Goal: Information Seeking & Learning: Learn about a topic

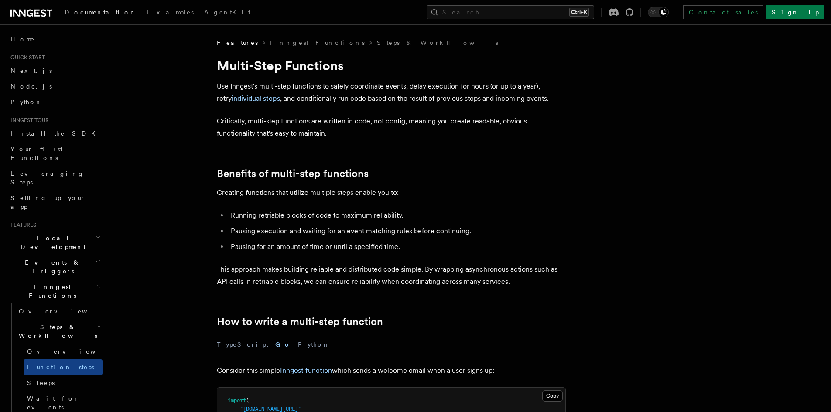
click at [51, 15] on icon at bounding box center [31, 13] width 42 height 10
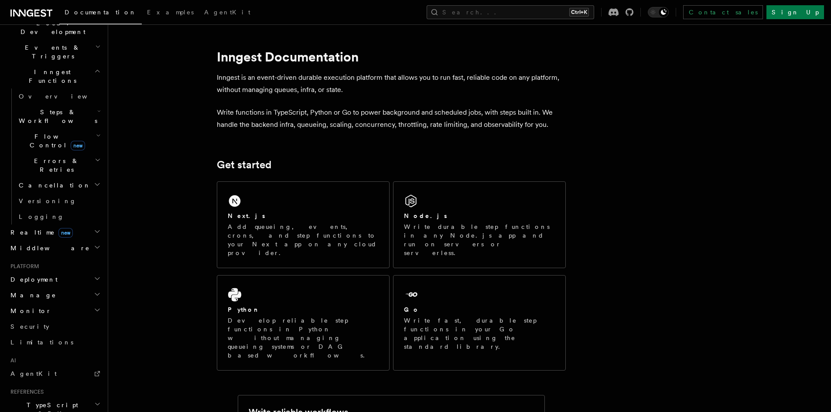
scroll to position [232, 0]
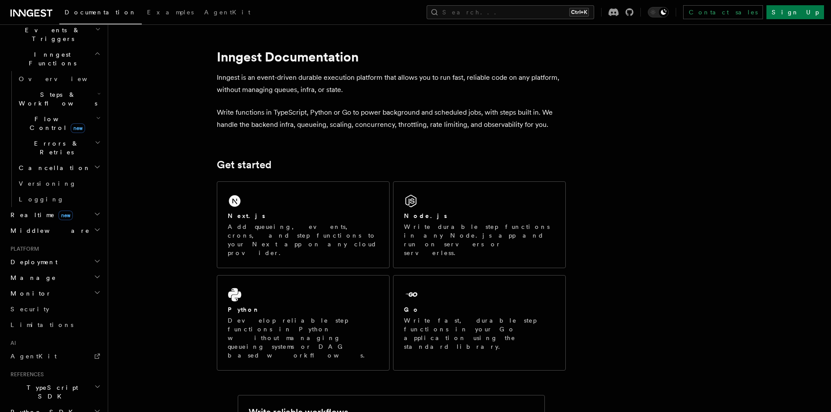
click at [95, 229] on icon "button" at bounding box center [97, 230] width 4 height 2
click at [94, 226] on icon "button" at bounding box center [97, 229] width 7 height 7
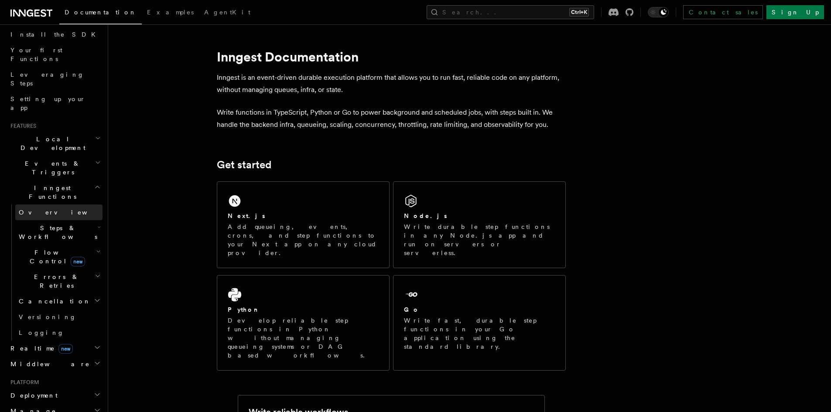
scroll to position [116, 0]
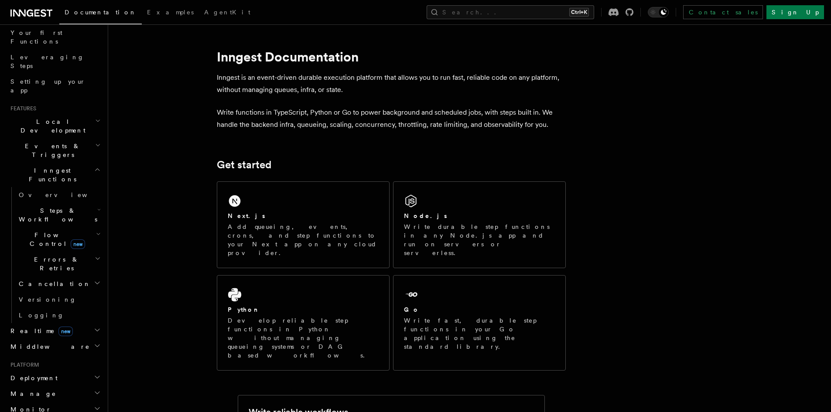
click at [95, 142] on icon "button" at bounding box center [98, 145] width 6 height 7
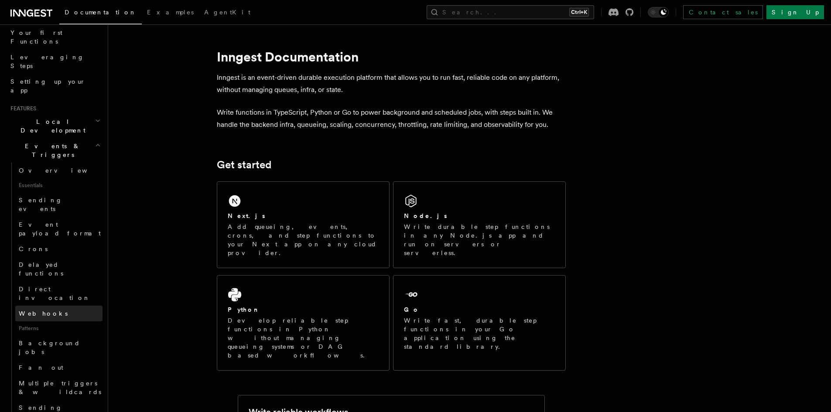
click at [47, 306] on link "Webhooks" at bounding box center [58, 314] width 87 height 16
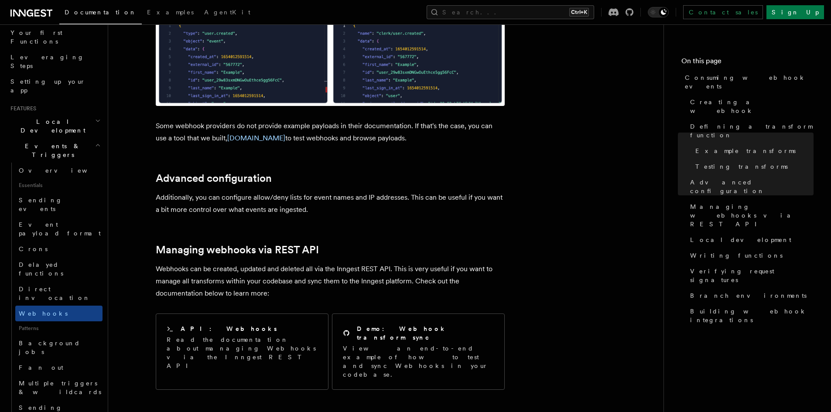
scroll to position [1861, 0]
